Goal: Task Accomplishment & Management: Manage account settings

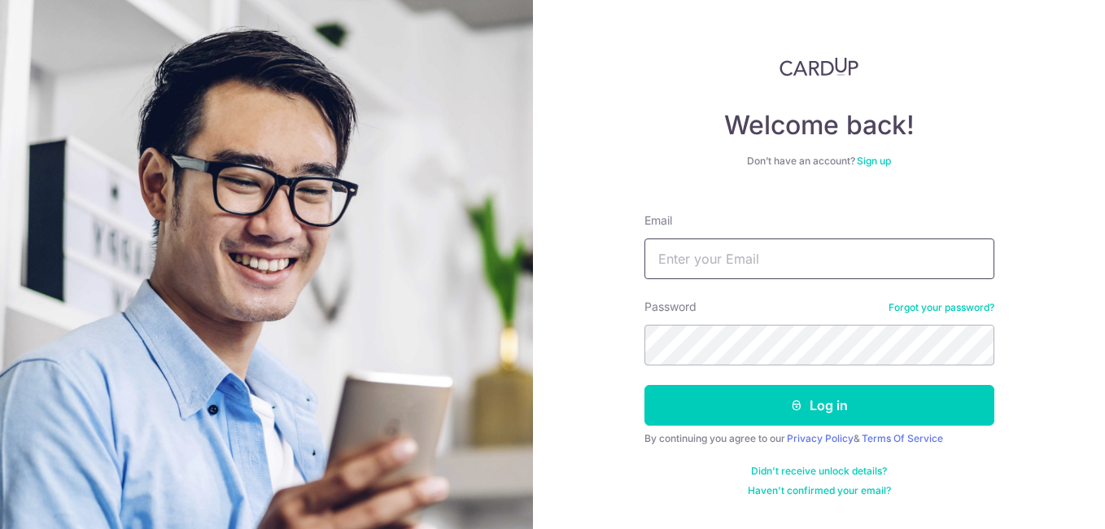
type input "[EMAIL_ADDRESS][DOMAIN_NAME]"
click at [645, 385] on button "Log in" at bounding box center [820, 405] width 350 height 41
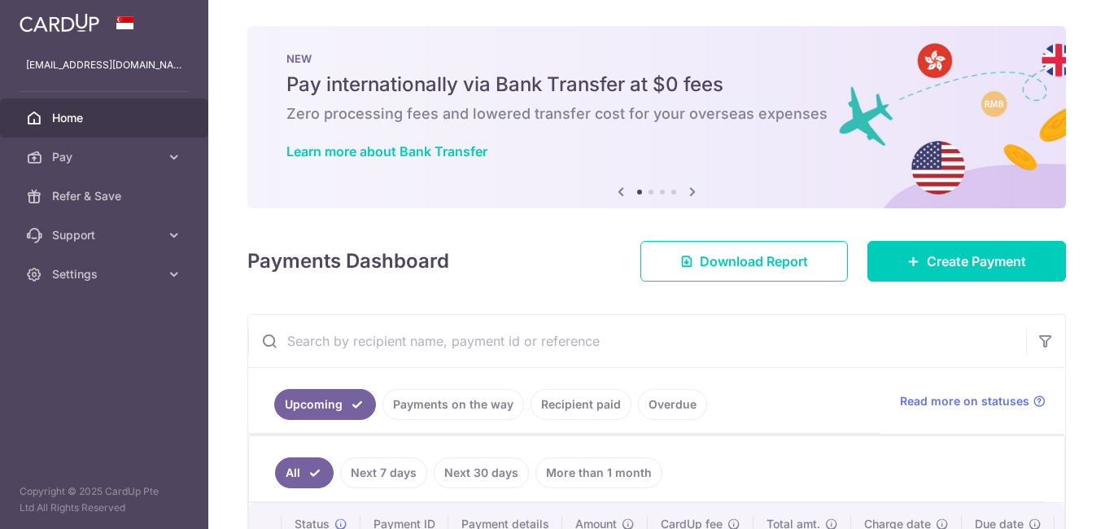
scroll to position [244, 0]
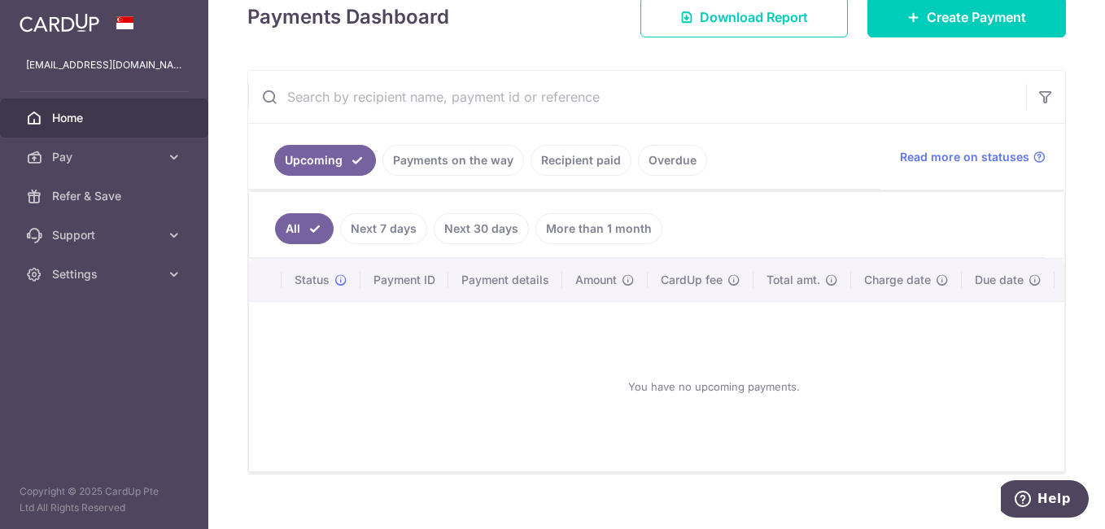
click at [474, 151] on link "Payments on the way" at bounding box center [454, 160] width 142 height 31
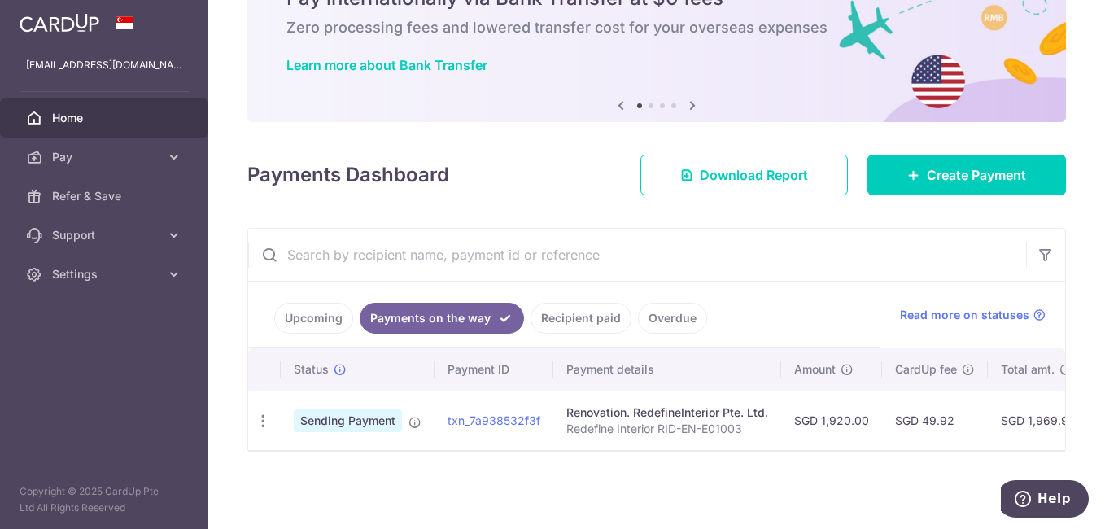
scroll to position [94, 0]
